Goal: Task Accomplishment & Management: Complete application form

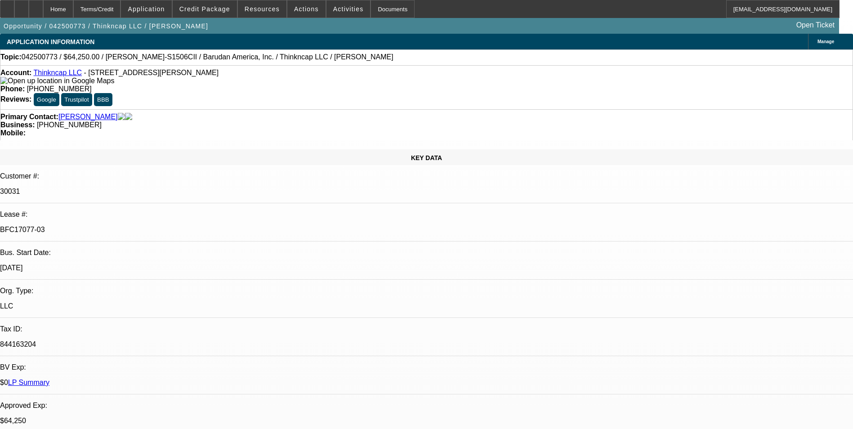
select select "0"
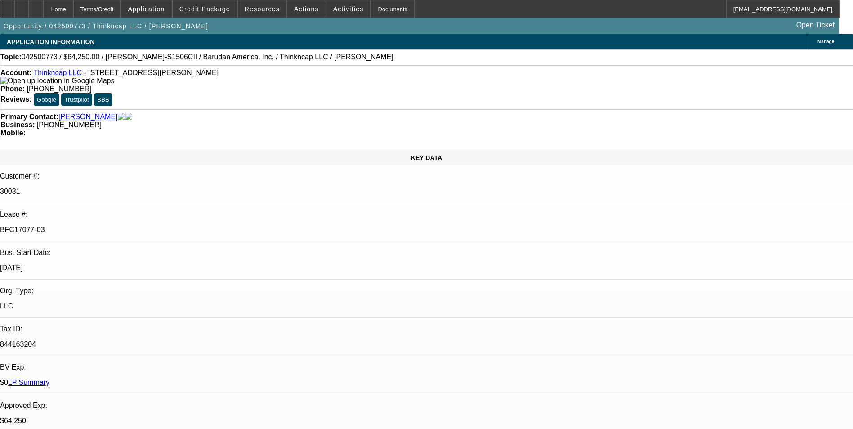
select select "0"
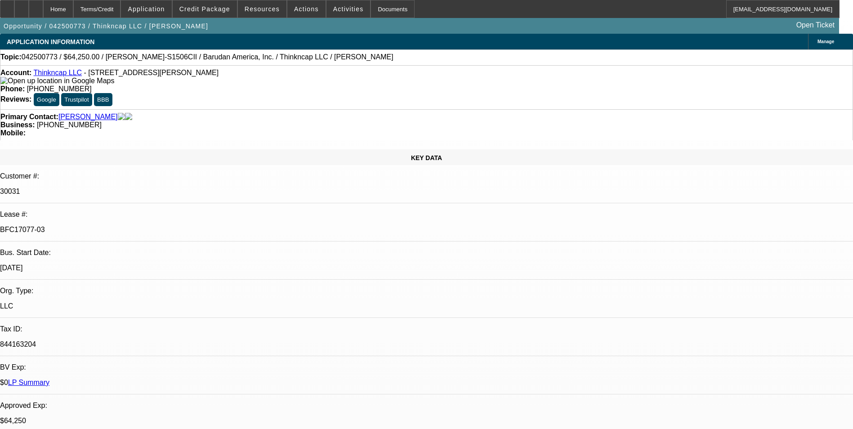
select select "0"
select select "1"
select select "2"
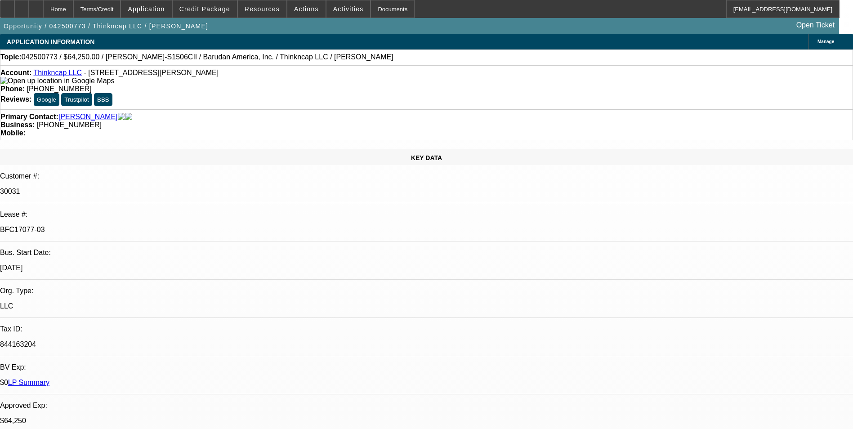
select select "1"
select select "2"
select select "1"
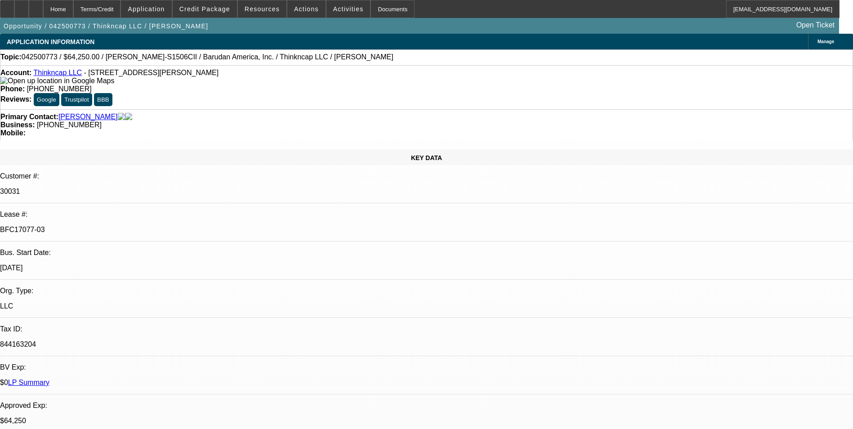
select select "2"
select select "1"
select select "2"
